Goal: Transaction & Acquisition: Purchase product/service

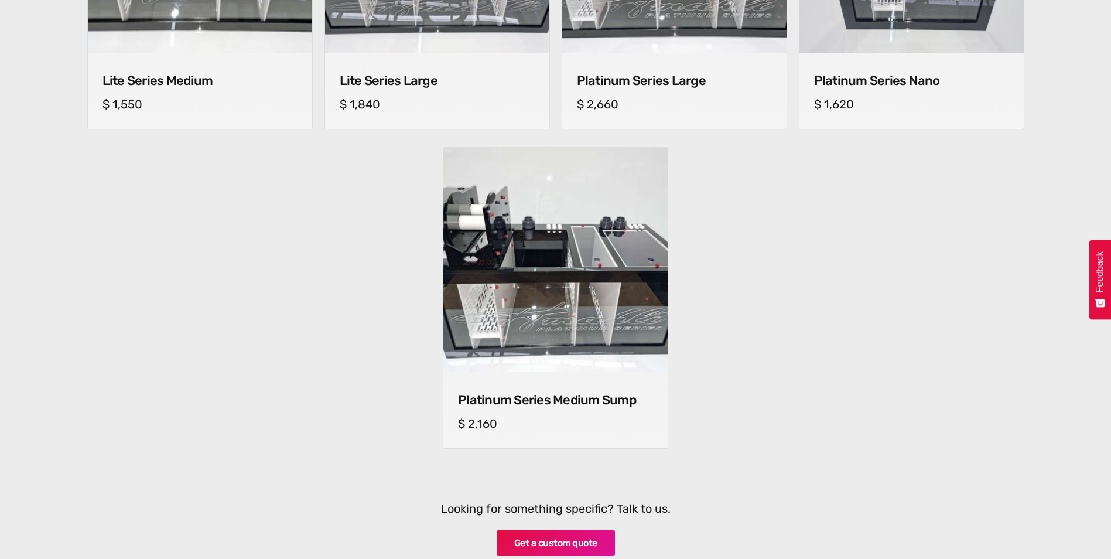
scroll to position [1054, 0]
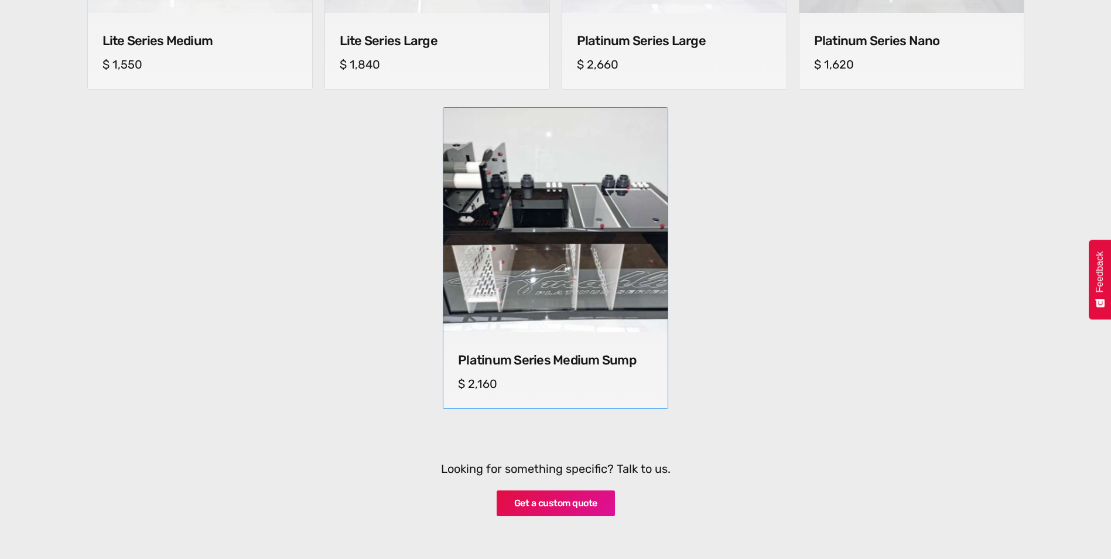
click at [592, 299] on img at bounding box center [555, 220] width 235 height 235
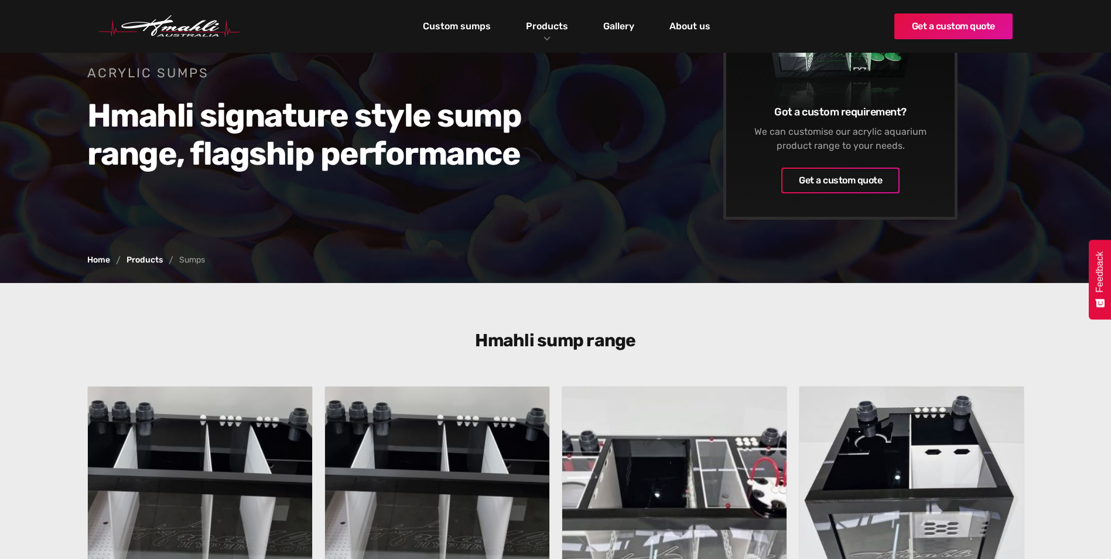
scroll to position [0, 0]
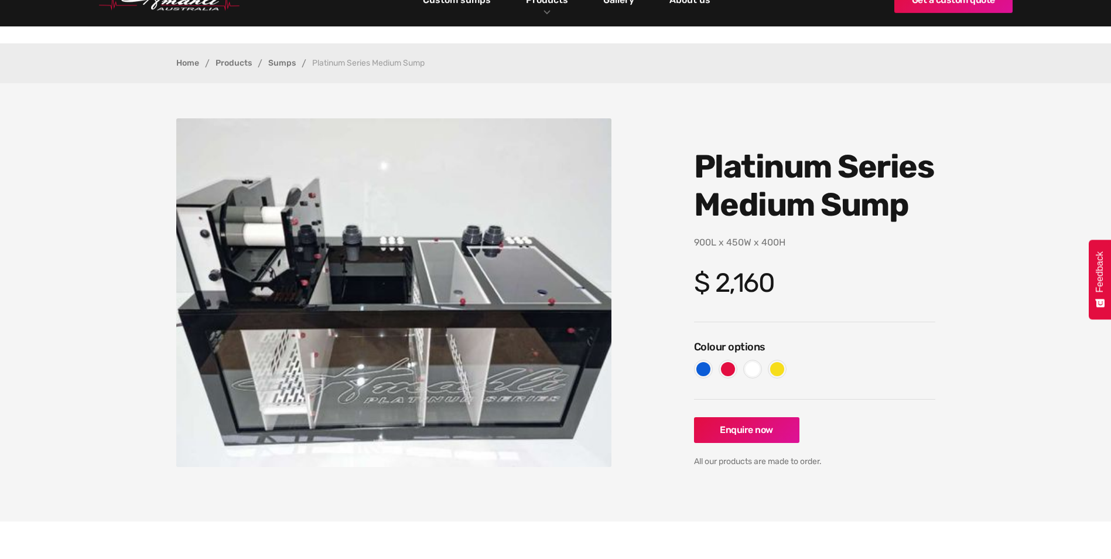
scroll to position [59, 0]
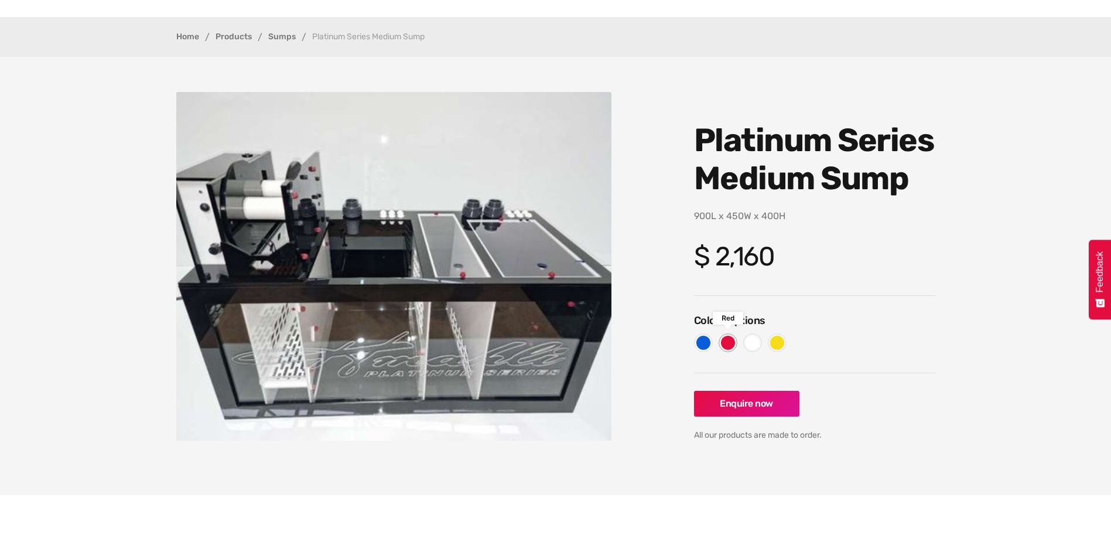
click at [727, 339] on div at bounding box center [728, 343] width 14 height 14
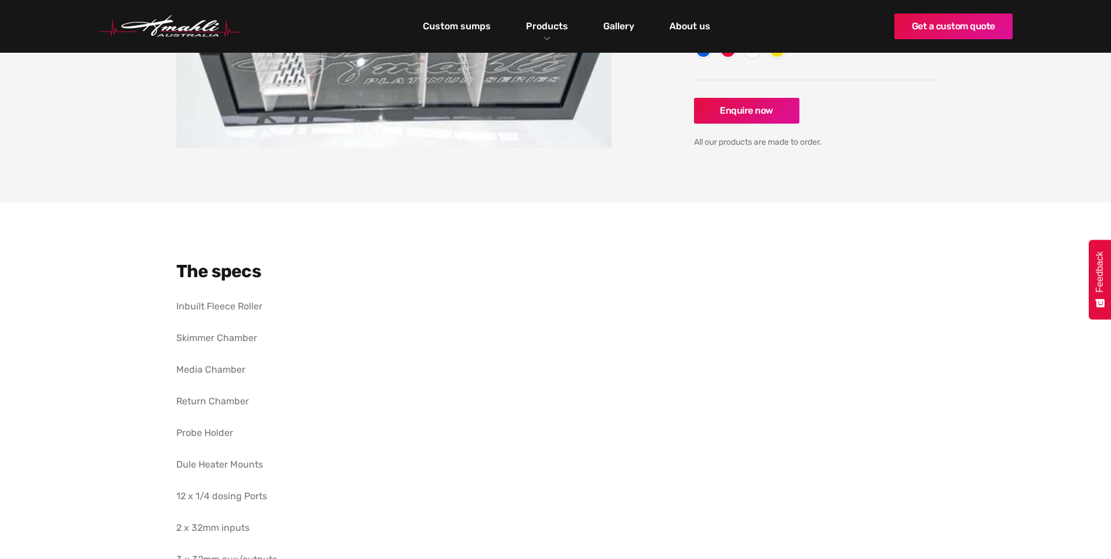
scroll to position [0, 0]
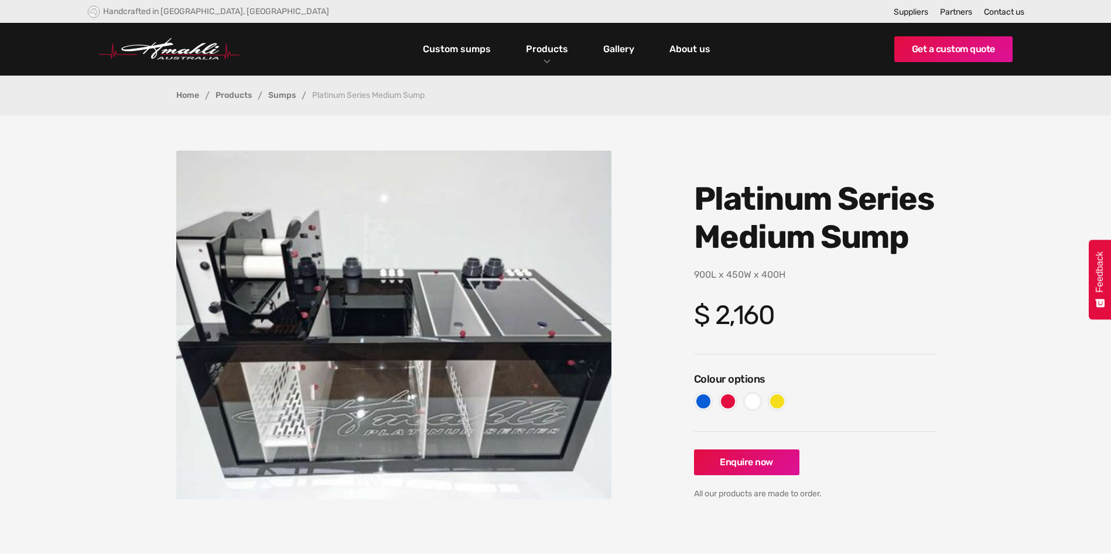
click at [353, 316] on img "open lightbox" at bounding box center [394, 325] width 436 height 349
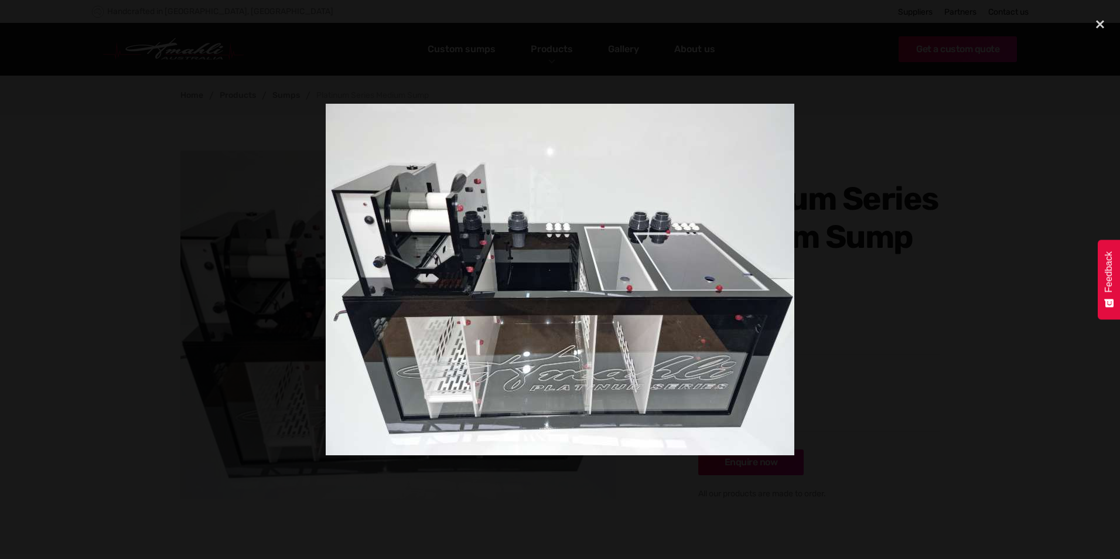
click at [824, 283] on div at bounding box center [560, 279] width 1120 height 537
